Goal: Transaction & Acquisition: Subscribe to service/newsletter

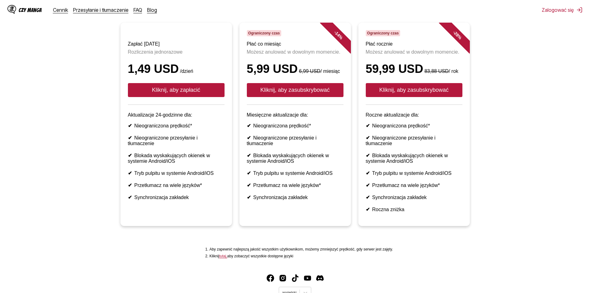
scroll to position [62, 0]
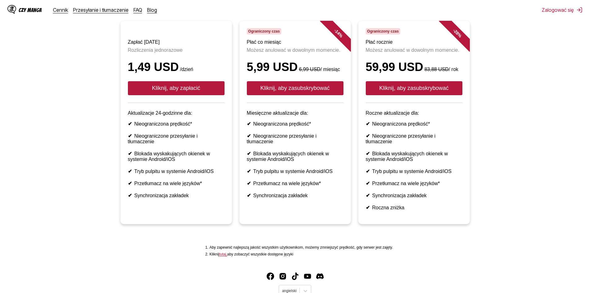
click at [287, 64] on header "Ograniczony czas Płać co miesiąc Możesz anulować w dowolnym momencie. 5,99 USD …" at bounding box center [295, 65] width 97 height 75
click at [281, 73] on font "5,99 USD" at bounding box center [272, 66] width 51 height 13
click at [196, 91] on font "Kliknij, aby zapłacić" at bounding box center [176, 88] width 48 height 6
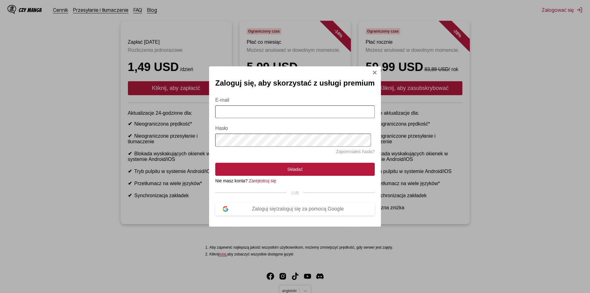
click at [262, 114] on input "E-mail" at bounding box center [295, 111] width 160 height 13
click at [265, 181] on font "Zarejestruj się" at bounding box center [262, 180] width 27 height 5
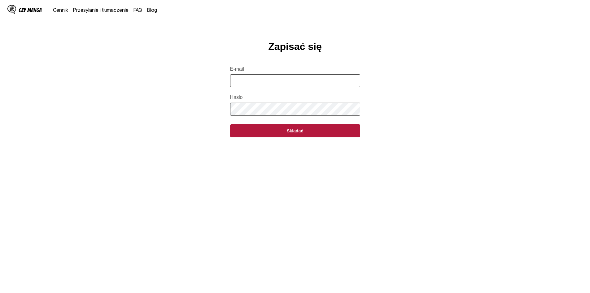
click at [252, 83] on input "E-mail" at bounding box center [295, 80] width 130 height 13
type input "**********"
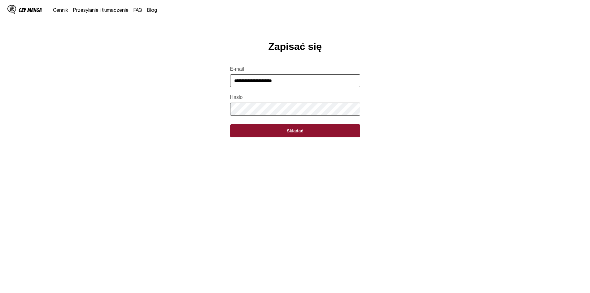
click at [261, 134] on button "Składać" at bounding box center [295, 130] width 130 height 13
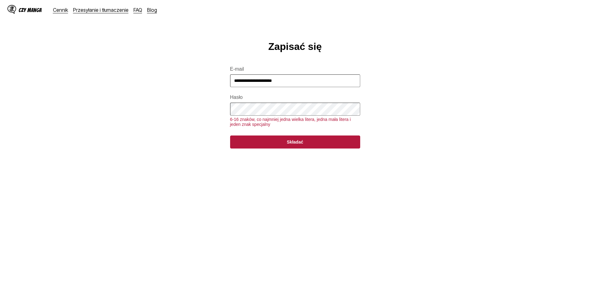
click at [219, 116] on main "**********" at bounding box center [295, 173] width 590 height 264
click at [251, 148] on button "Składać" at bounding box center [295, 141] width 130 height 13
click at [292, 144] on font "Składać" at bounding box center [295, 141] width 16 height 5
click at [273, 148] on button "Składać" at bounding box center [295, 141] width 130 height 13
click at [227, 113] on main "**********" at bounding box center [295, 173] width 590 height 264
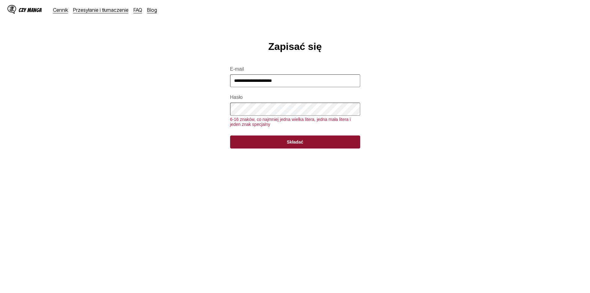
click at [260, 147] on button "Składać" at bounding box center [295, 141] width 130 height 13
click at [266, 147] on button "Składać" at bounding box center [295, 141] width 130 height 13
click at [214, 116] on main "**********" at bounding box center [295, 173] width 590 height 264
click at [230, 135] on button "Składać" at bounding box center [295, 141] width 130 height 13
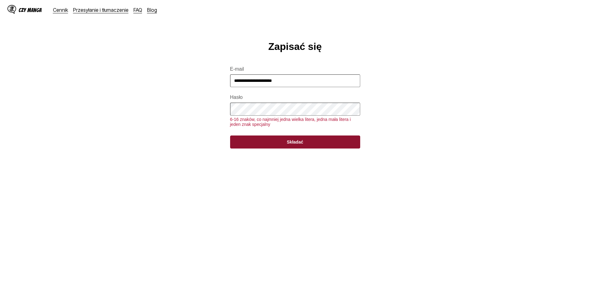
click at [269, 148] on button "Składać" at bounding box center [295, 141] width 130 height 13
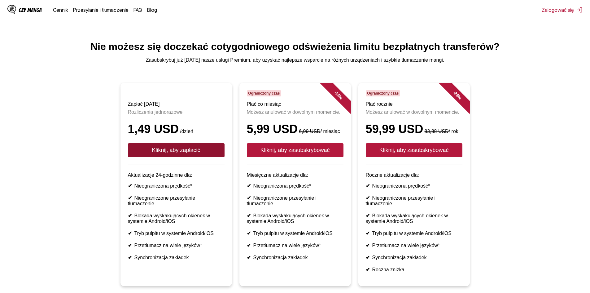
click at [176, 153] on font "Kliknij, aby zapłacić" at bounding box center [176, 150] width 48 height 6
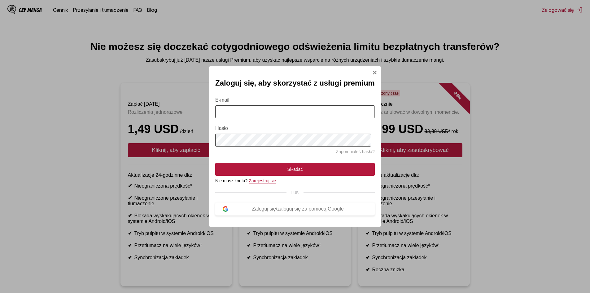
click at [264, 183] on font "Zarejestruj się" at bounding box center [262, 180] width 27 height 5
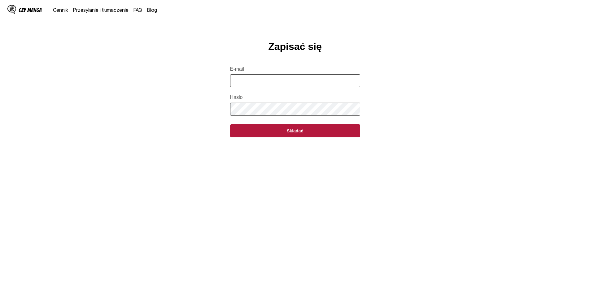
click at [238, 83] on input "E-mail" at bounding box center [295, 80] width 130 height 13
type input "**********"
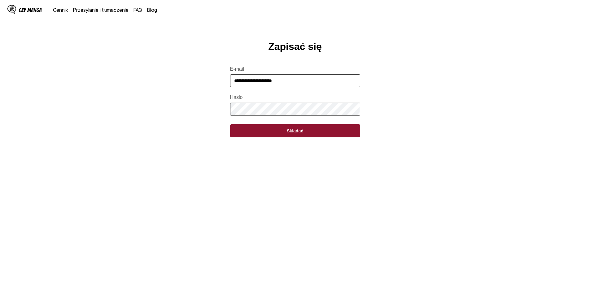
click at [276, 137] on button "Składać" at bounding box center [295, 130] width 130 height 13
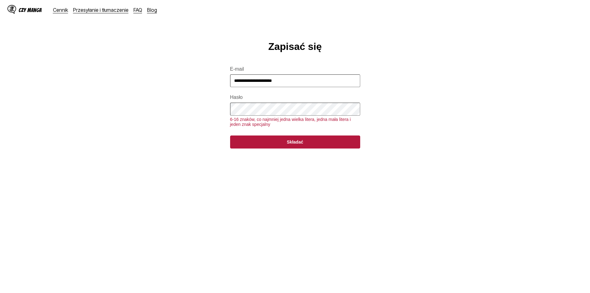
click at [225, 116] on main "**********" at bounding box center [295, 173] width 590 height 264
click at [288, 144] on font "Składać" at bounding box center [295, 141] width 16 height 5
click at [287, 144] on font "Składać" at bounding box center [295, 141] width 16 height 5
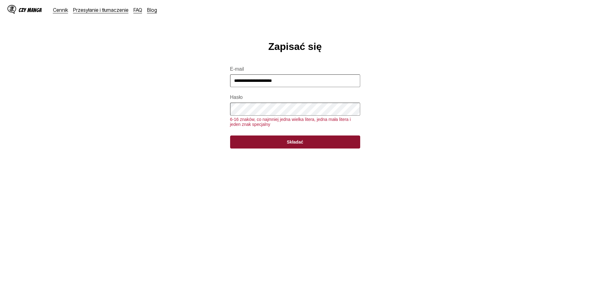
click at [284, 148] on button "Składać" at bounding box center [295, 141] width 130 height 13
click at [280, 146] on button "Składać" at bounding box center [295, 141] width 130 height 13
click at [279, 146] on button "Składać" at bounding box center [295, 141] width 130 height 13
click at [63, 11] on font "Cennik" at bounding box center [60, 10] width 15 height 6
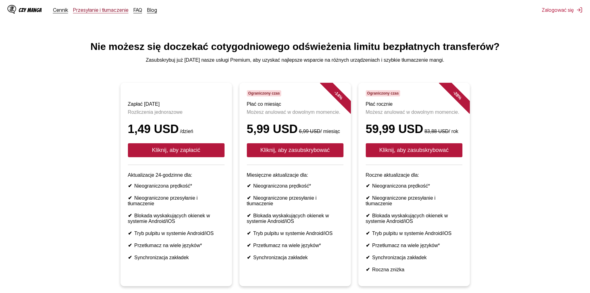
click at [84, 12] on font "Przesyłanie i tłumaczenie" at bounding box center [100, 10] width 55 height 6
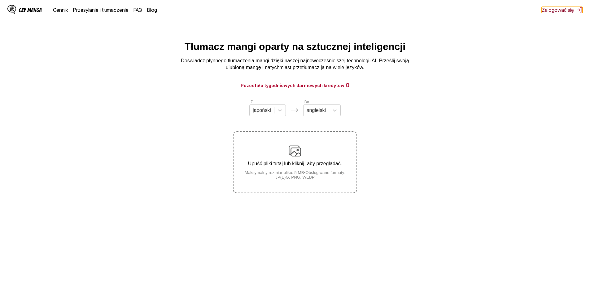
click at [566, 7] on font "Zalogować się" at bounding box center [558, 10] width 32 height 6
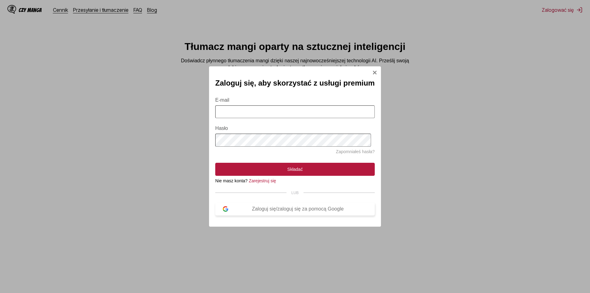
click at [287, 211] on font "Zaloguj się/zaloguj się za pomocą Google" at bounding box center [298, 208] width 92 height 5
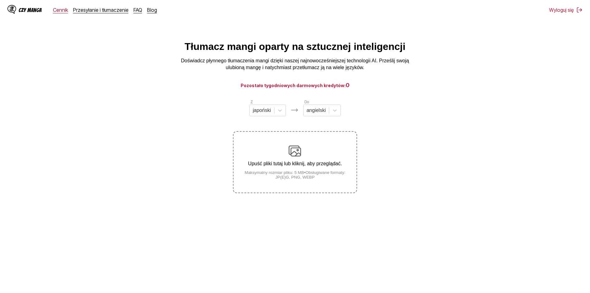
click at [56, 9] on font "Cennik" at bounding box center [60, 10] width 15 height 6
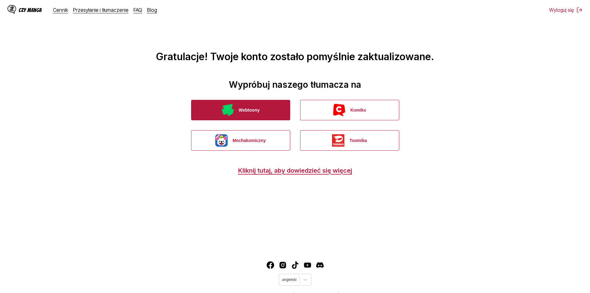
click at [271, 115] on button "Webtoony" at bounding box center [240, 110] width 99 height 20
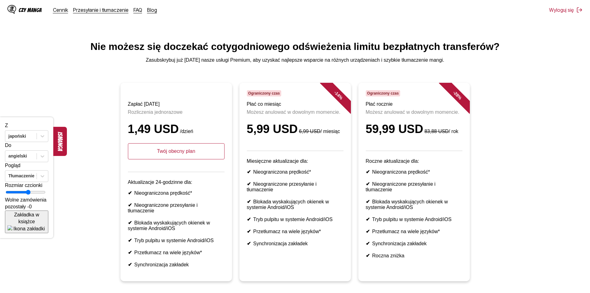
click at [25, 224] on font "Zakładka w książce" at bounding box center [26, 218] width 25 height 12
